Goal: Task Accomplishment & Management: Use online tool/utility

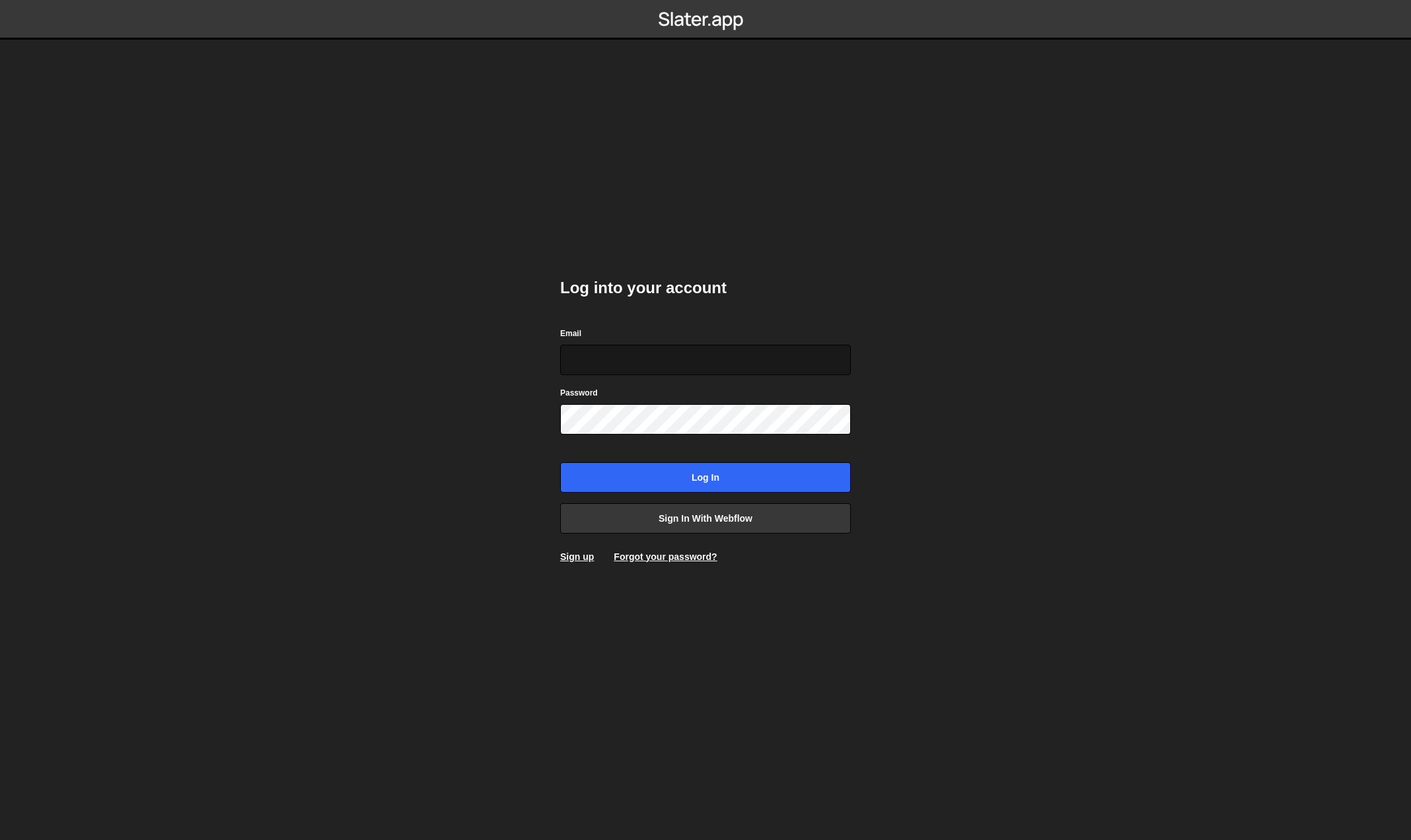
click at [676, 363] on input "Email" at bounding box center [706, 360] width 291 height 30
type input "team@fourstripes.com.au"
click at [752, 469] on input "Log in" at bounding box center [706, 478] width 291 height 30
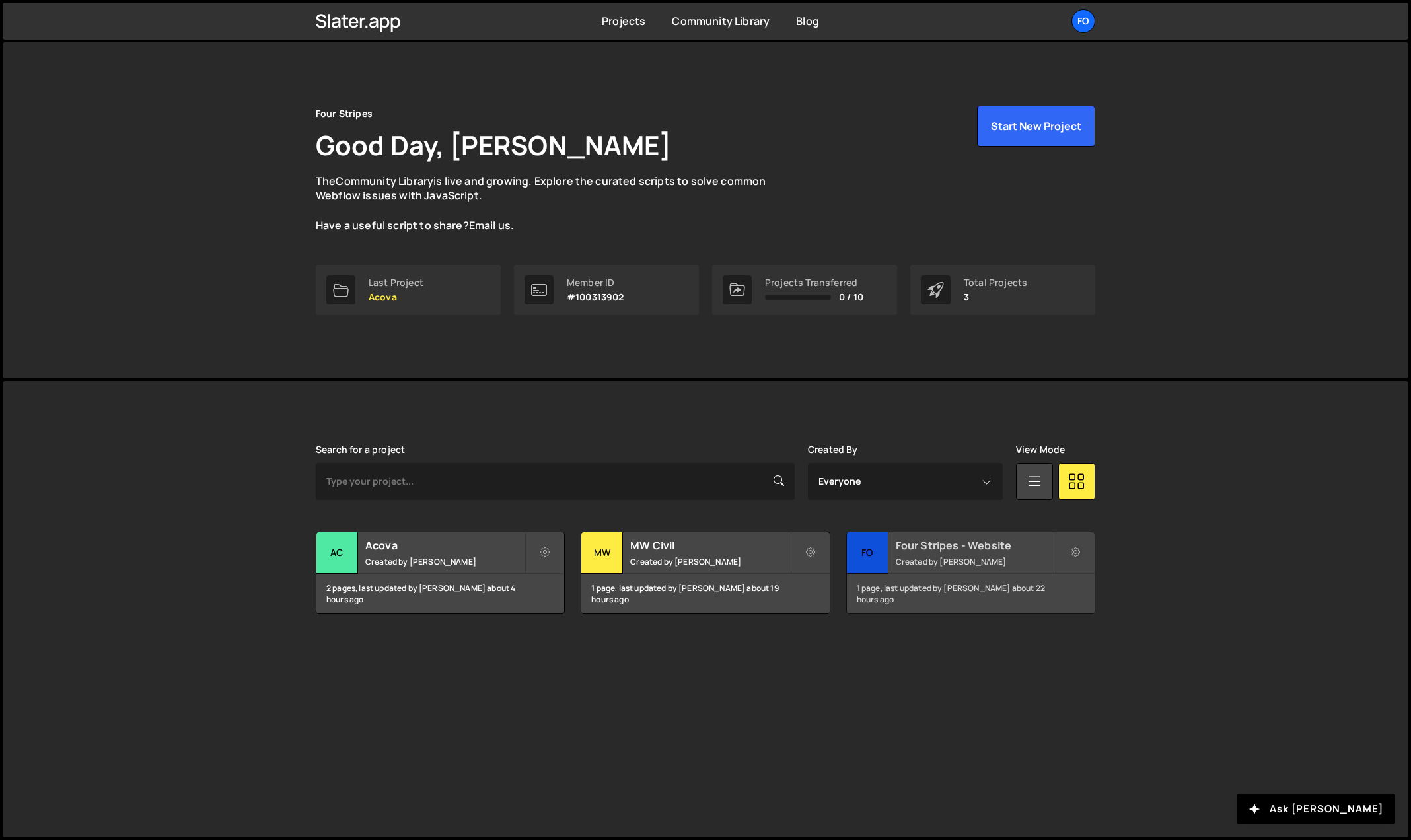
click at [990, 548] on h2 "Four Stripes - Website" at bounding box center [975, 544] width 160 height 14
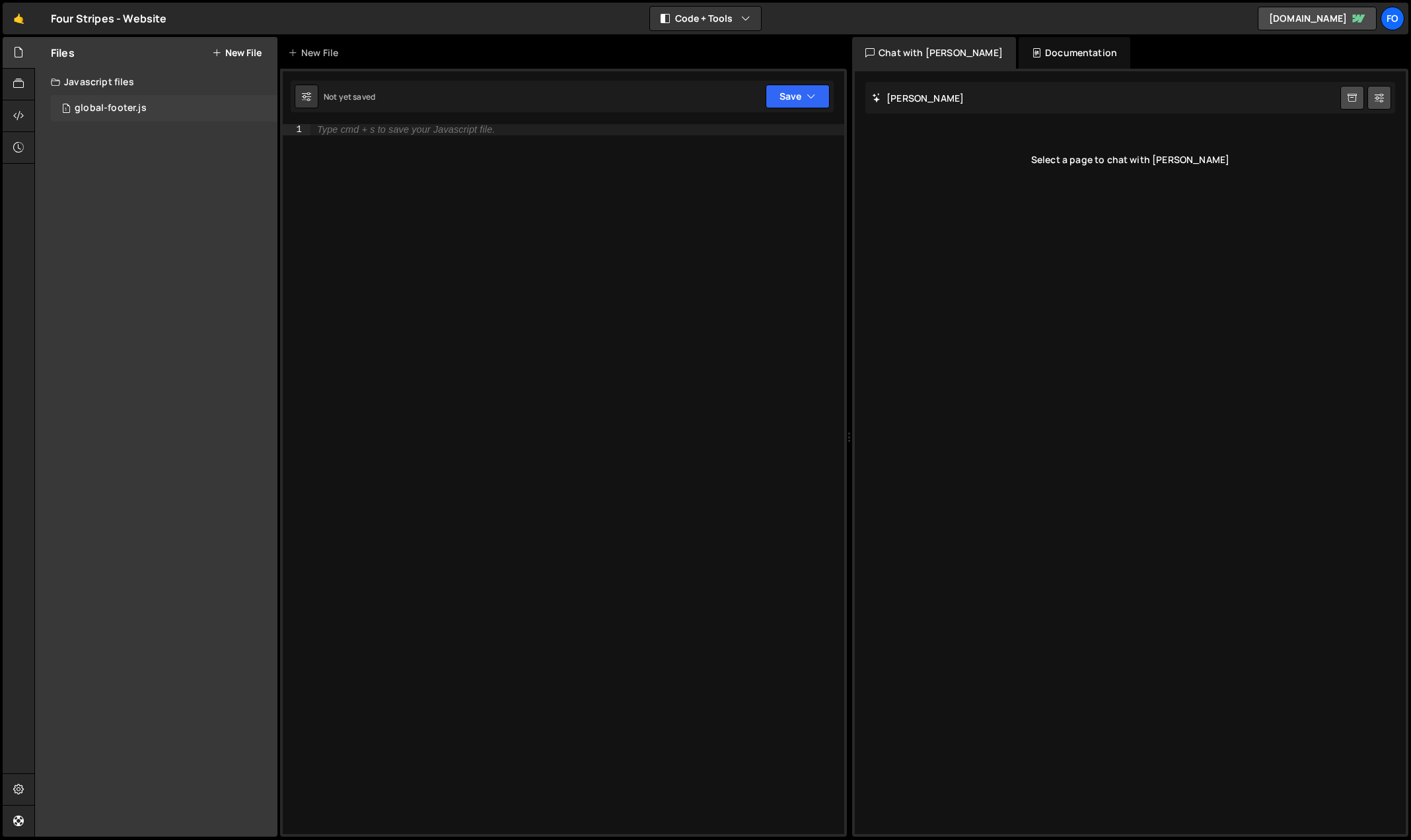
click at [118, 102] on div "1 global-footer.js 0" at bounding box center [164, 109] width 226 height 27
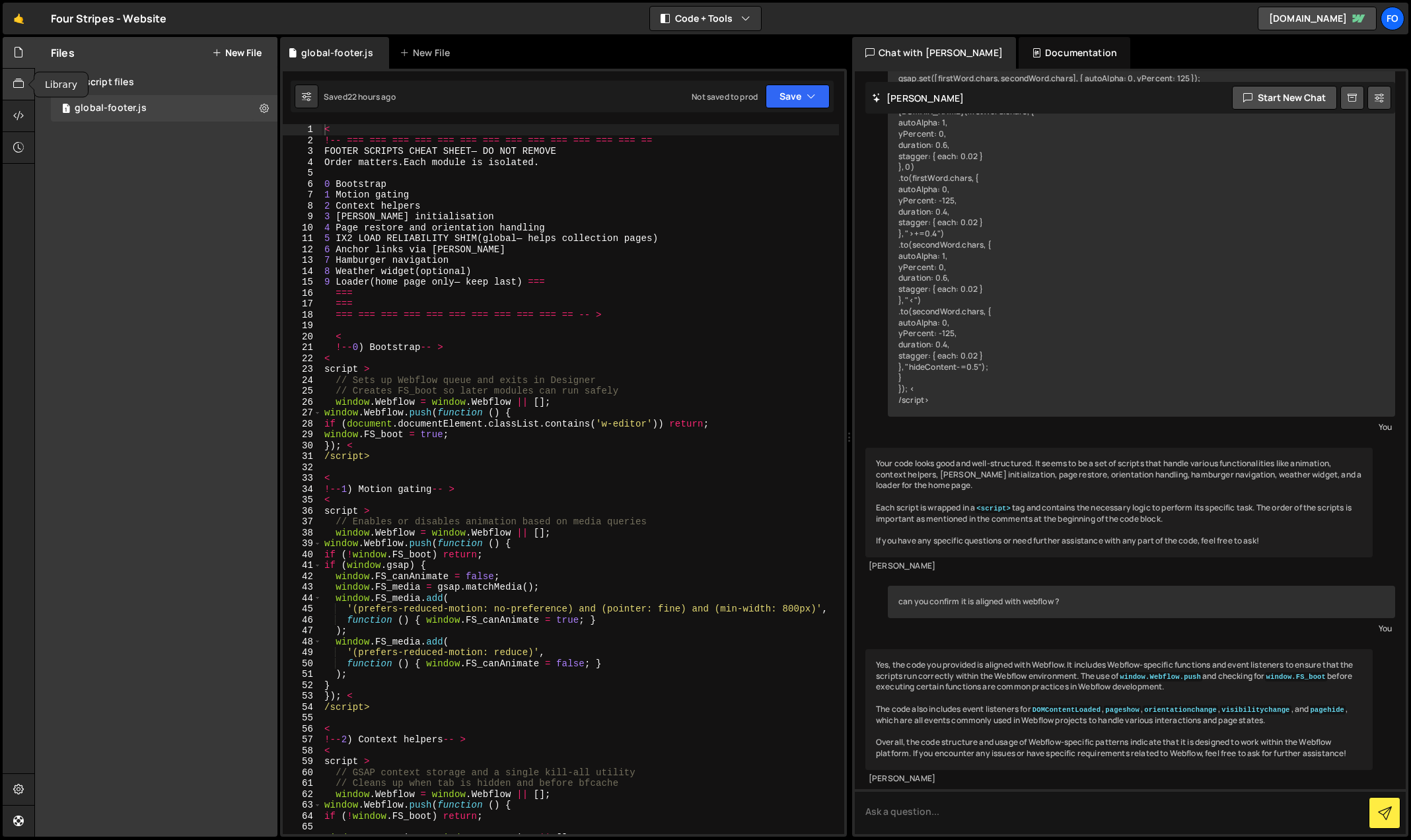
click at [13, 83] on icon at bounding box center [18, 83] width 11 height 14
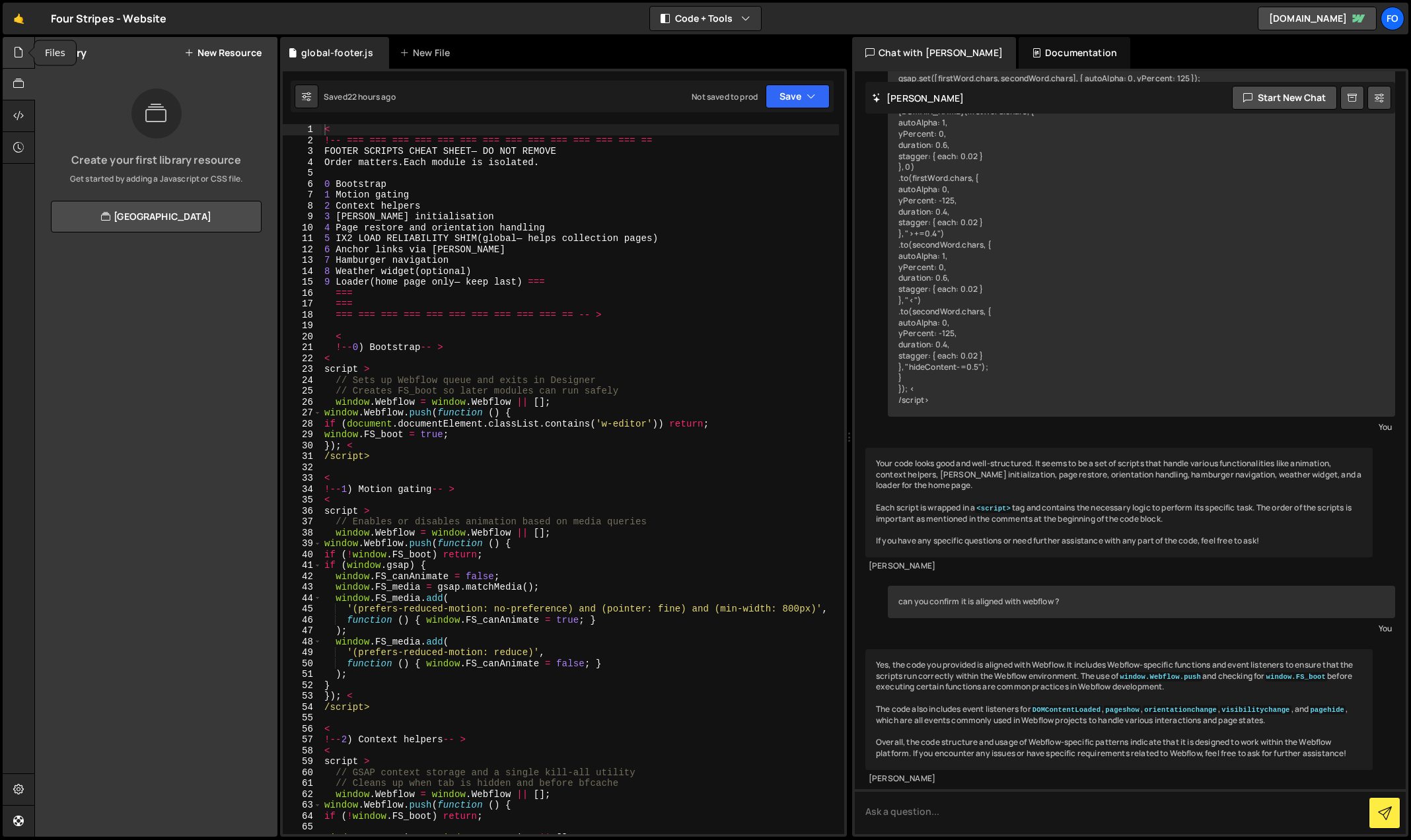
click at [20, 42] on div at bounding box center [18, 53] width 33 height 32
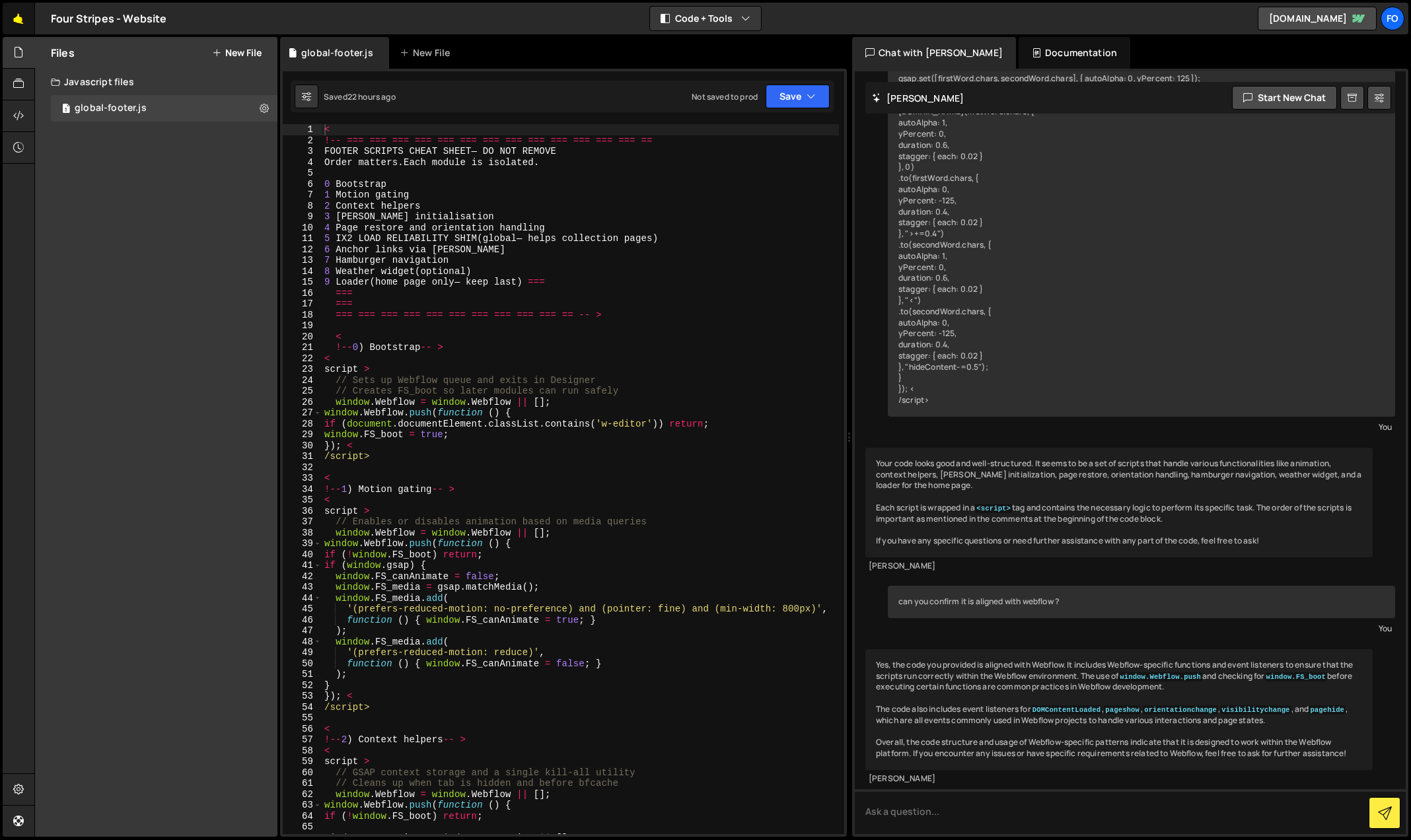
click at [25, 19] on link "🤙" at bounding box center [18, 18] width 33 height 32
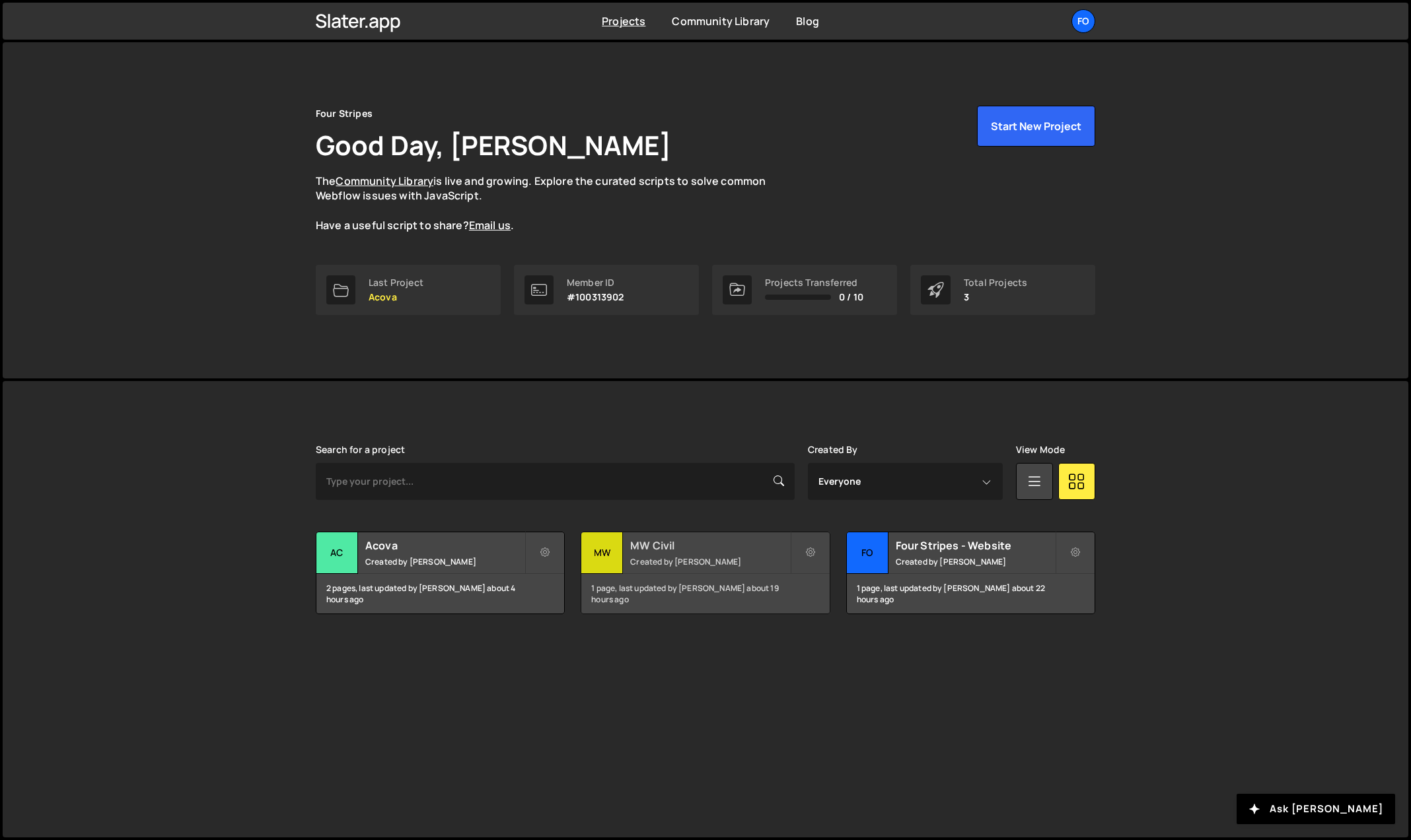
click at [699, 547] on h2 "MW Civil" at bounding box center [709, 544] width 160 height 14
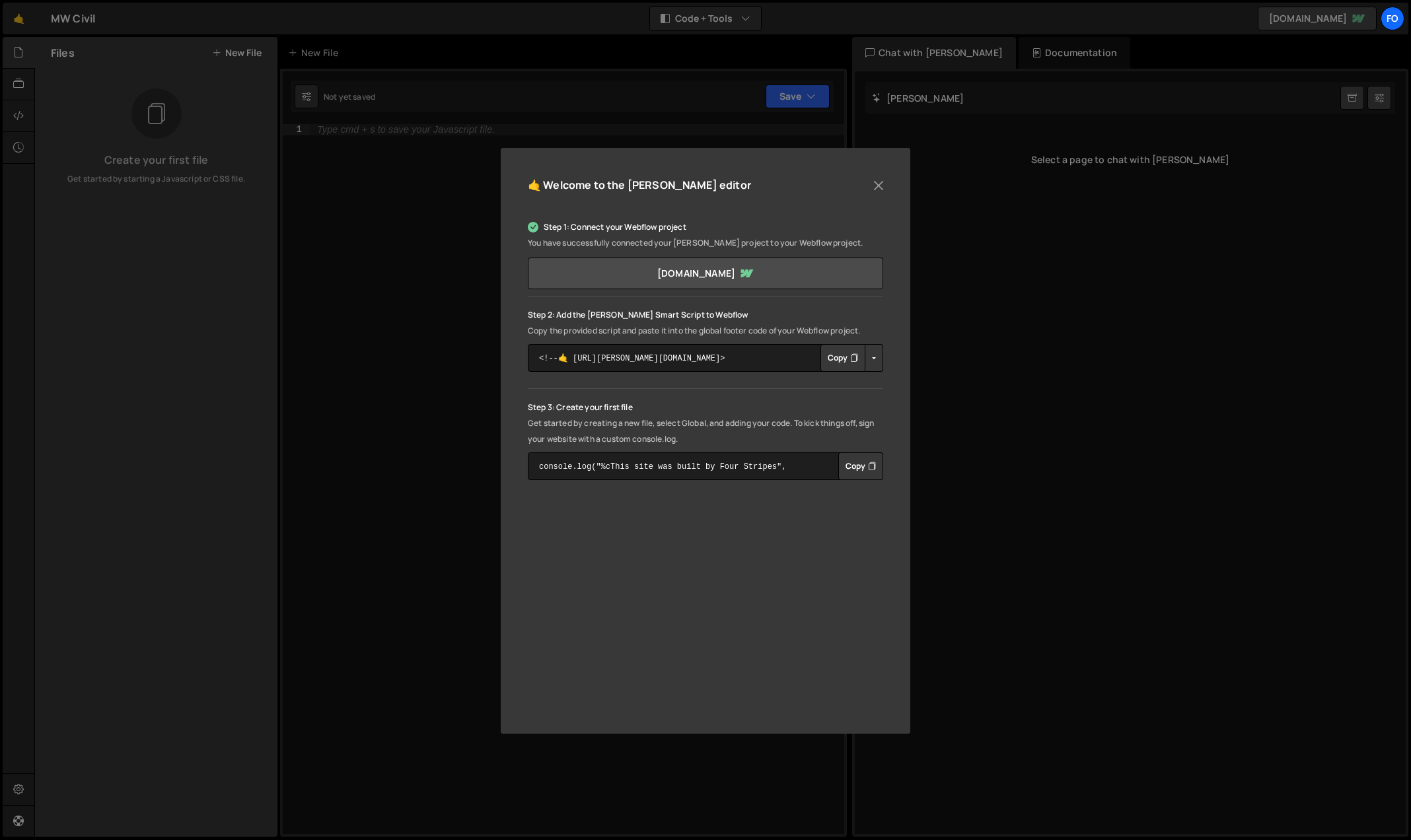
click at [408, 364] on div "🤙 Welcome to the Slater editor Step 1: Connect your Webflow project You have su…" at bounding box center [705, 420] width 1411 height 840
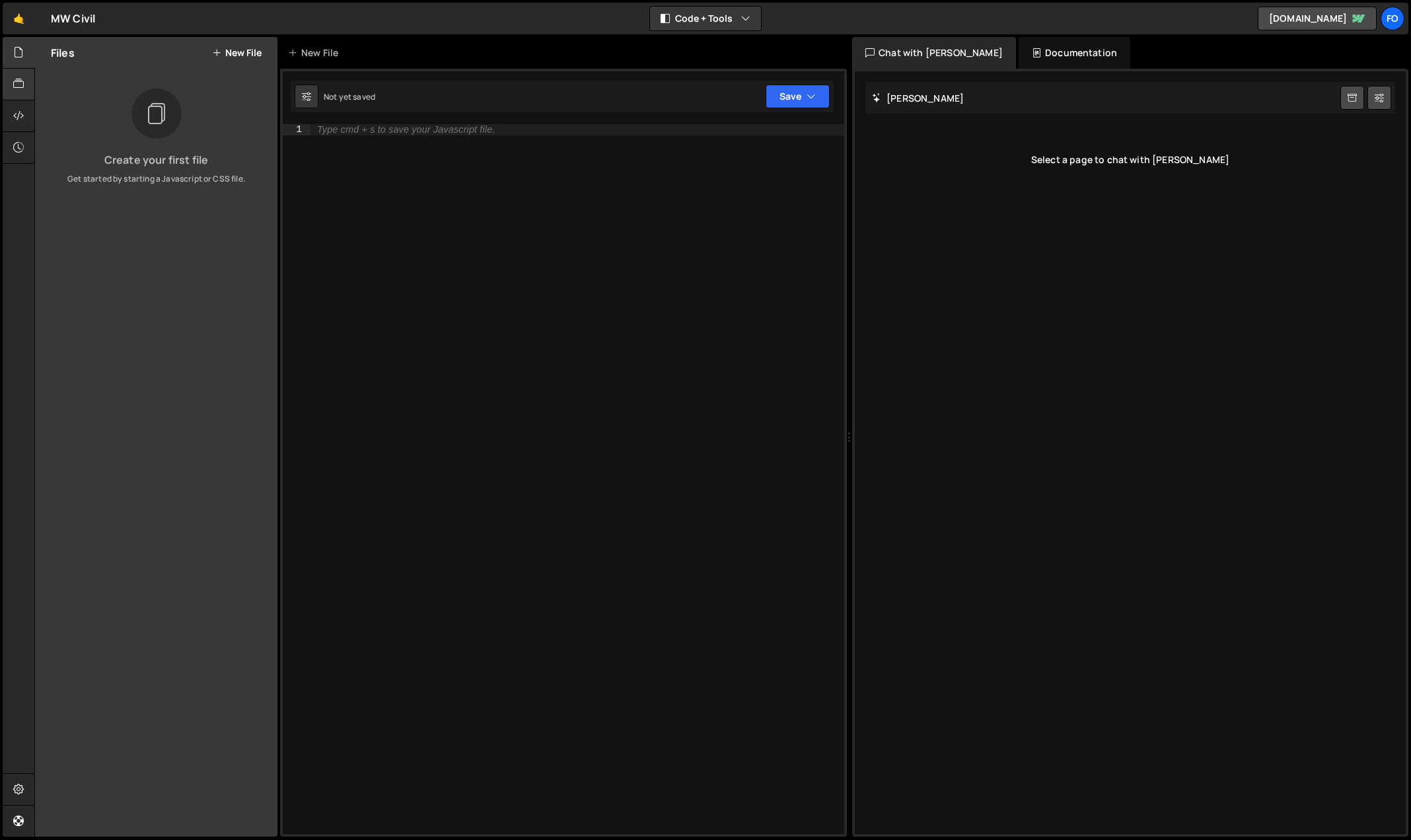
click at [23, 84] on icon at bounding box center [18, 83] width 11 height 14
click at [16, 115] on icon at bounding box center [18, 115] width 11 height 14
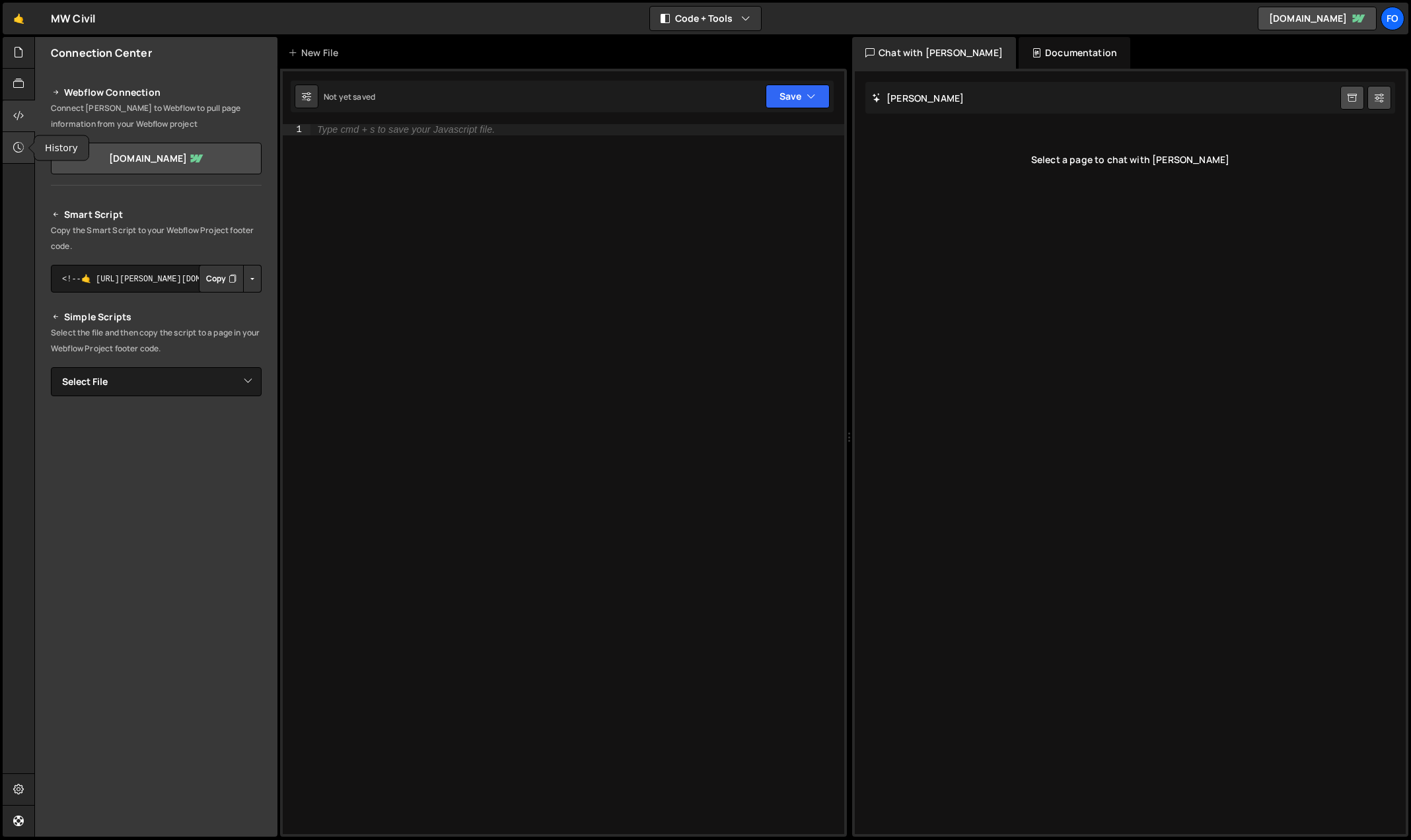
click at [22, 144] on icon at bounding box center [18, 147] width 11 height 14
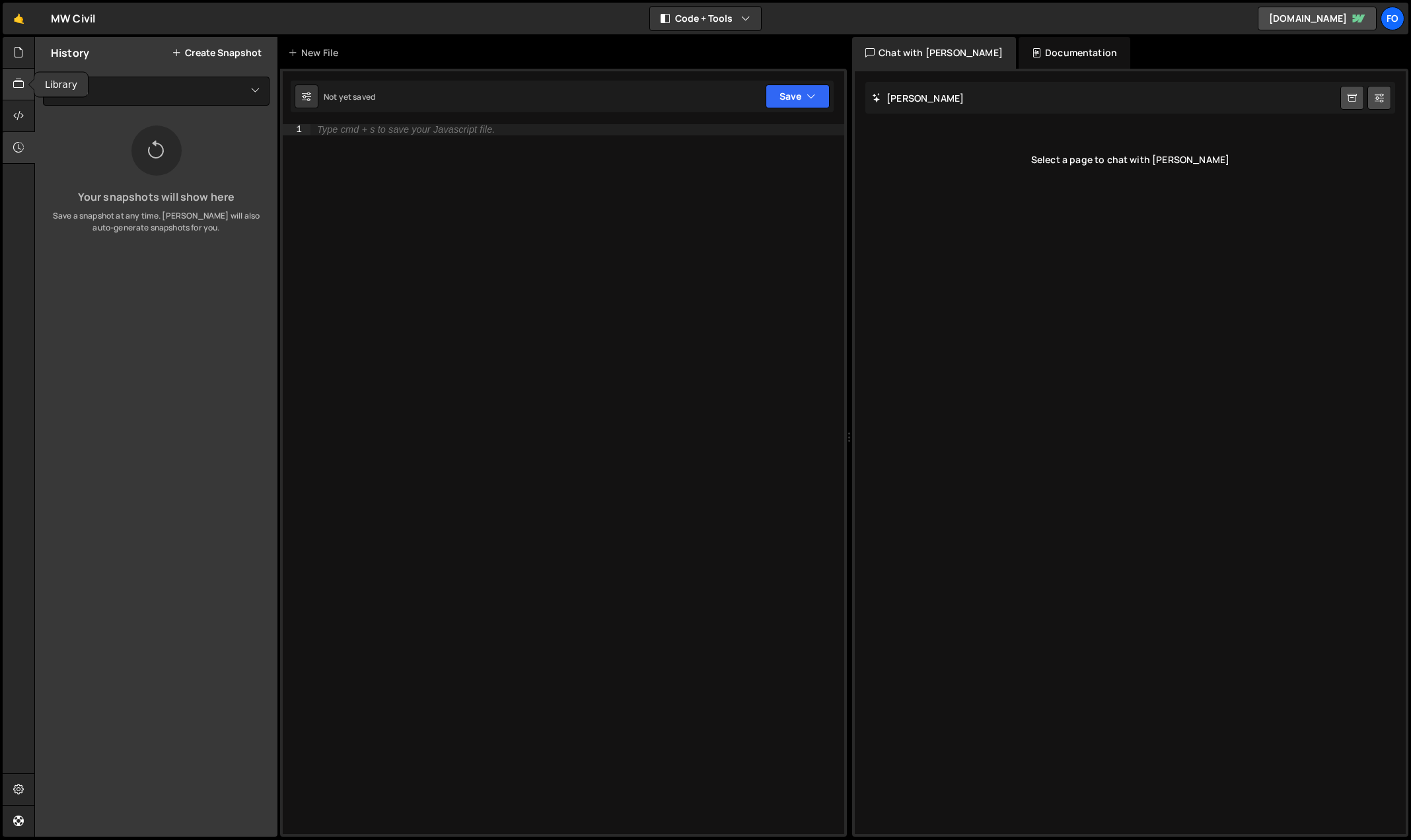
click at [23, 83] on icon at bounding box center [18, 83] width 11 height 14
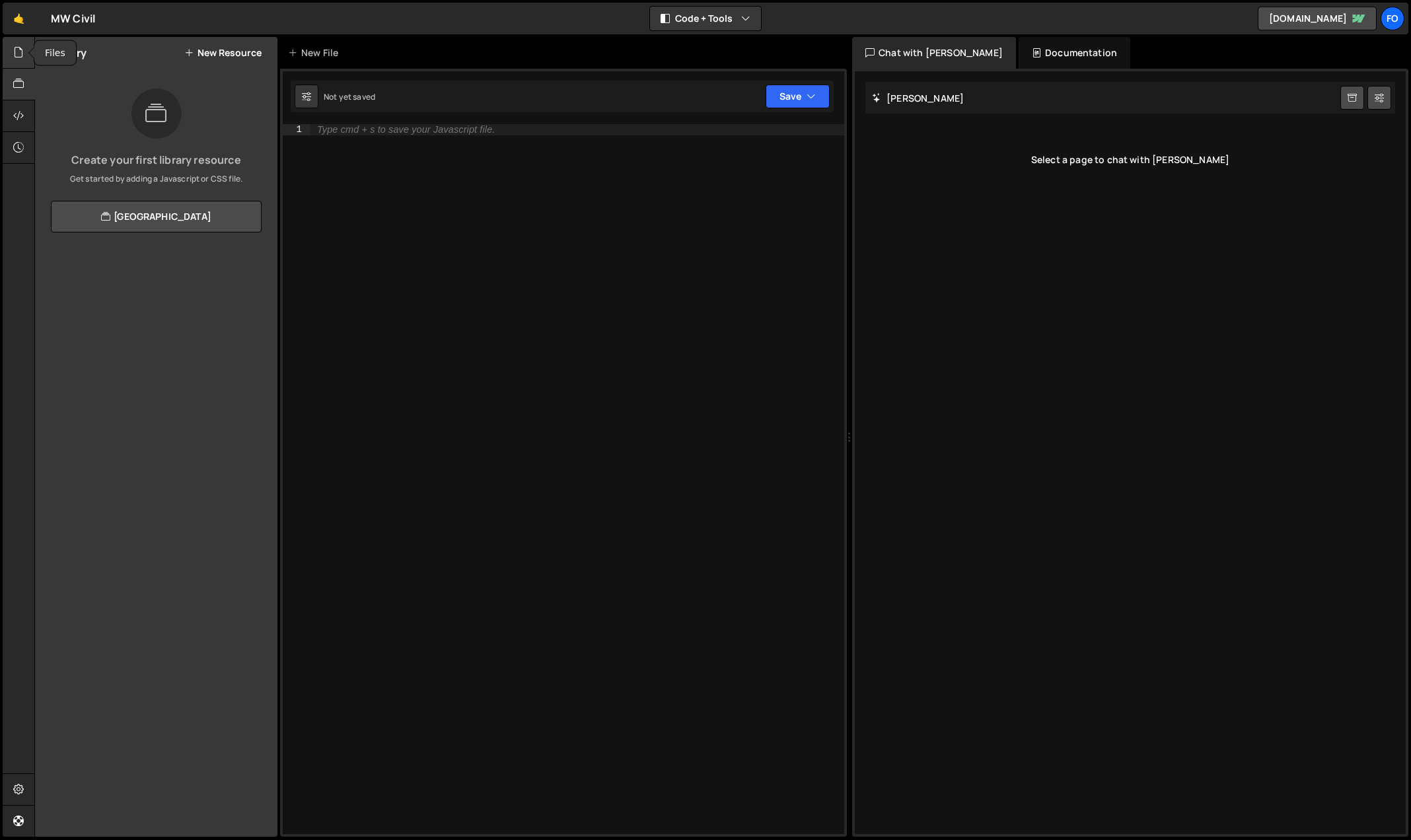
click at [23, 52] on icon at bounding box center [18, 52] width 11 height 14
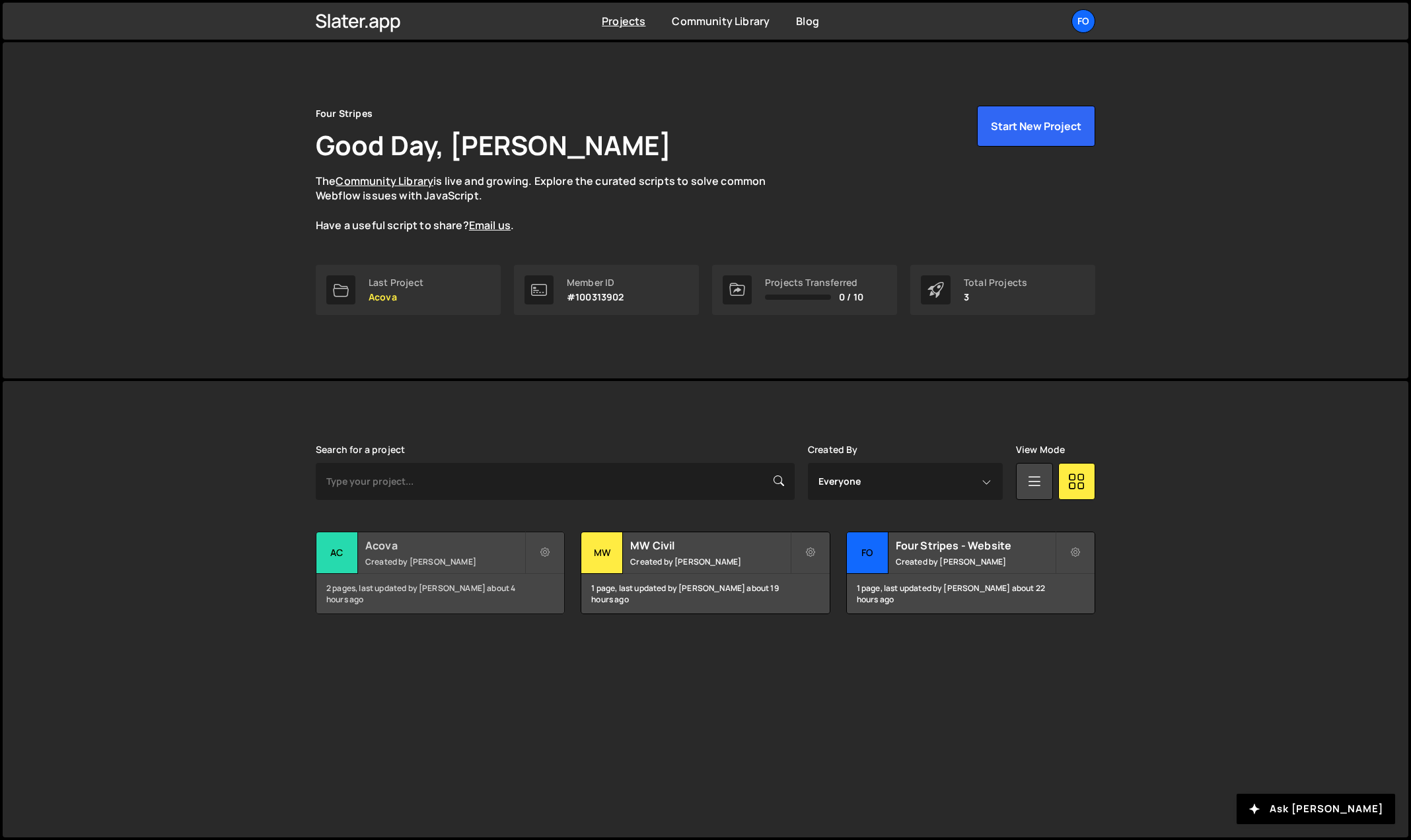
click at [438, 552] on div "Acova Created by [PERSON_NAME]" at bounding box center [440, 552] width 248 height 41
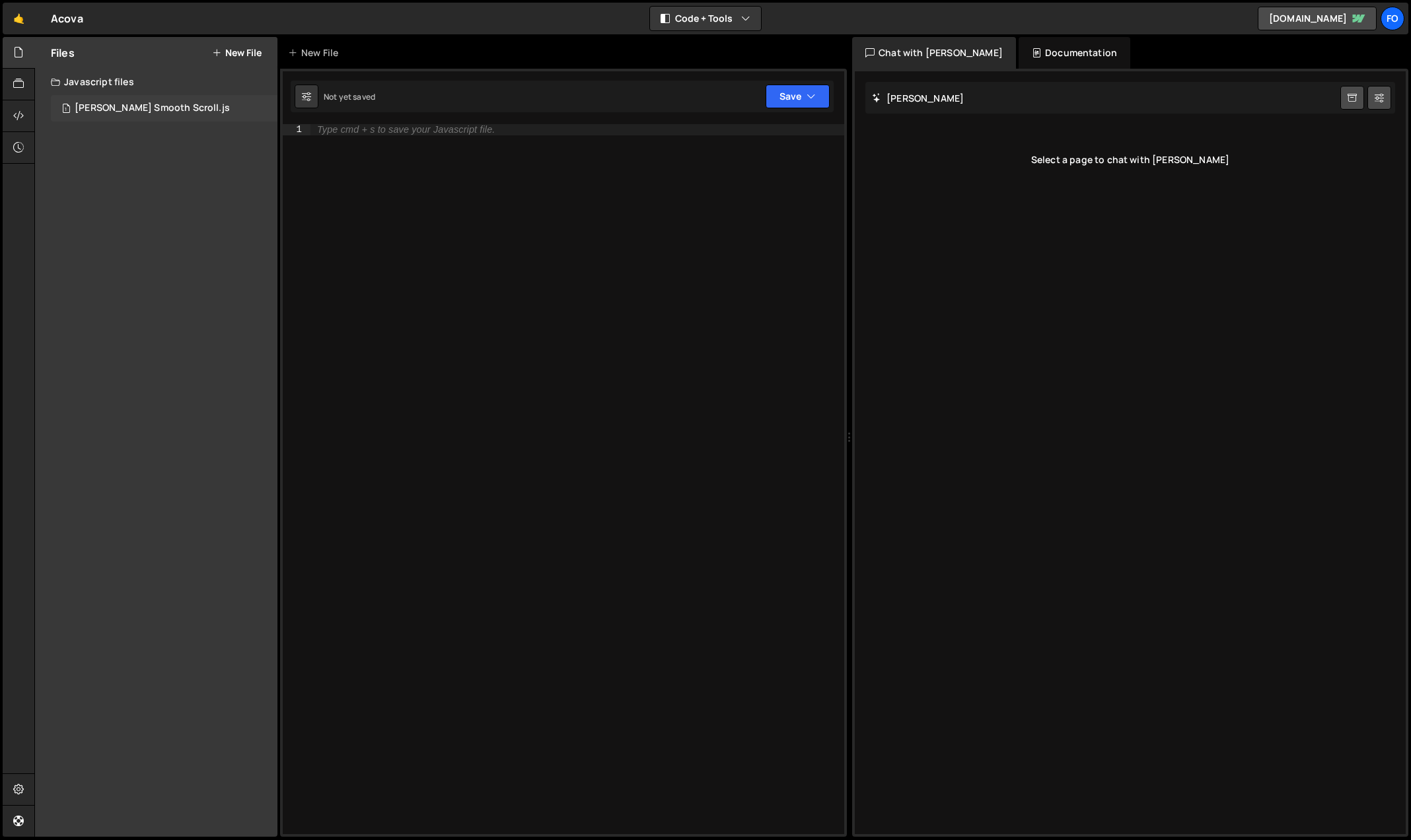
click at [124, 108] on div "[PERSON_NAME] Smooth Scroll.js" at bounding box center [152, 109] width 155 height 12
